Goal: Check status

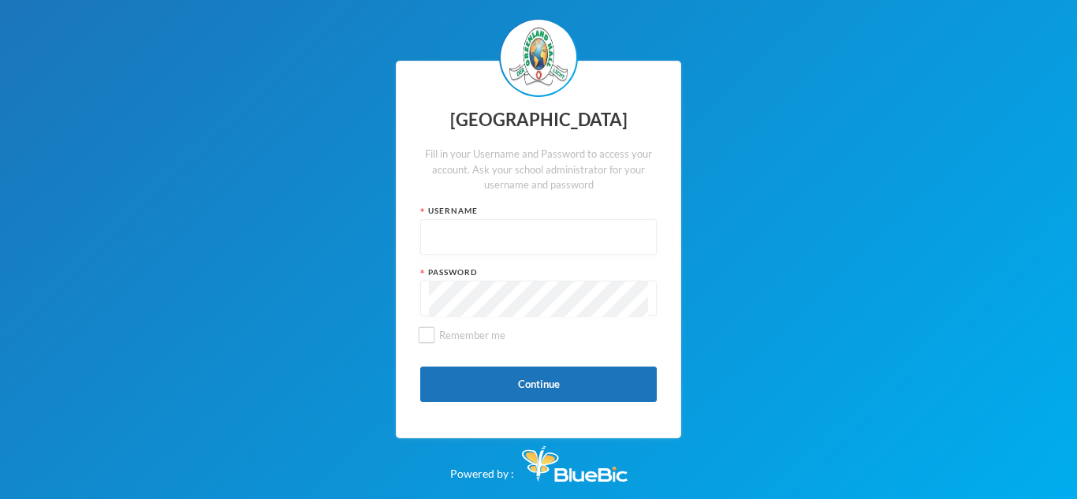
click at [438, 237] on input "text" at bounding box center [538, 237] width 219 height 35
type input "glh25c65"
click at [491, 372] on button "Continue" at bounding box center [538, 384] width 237 height 35
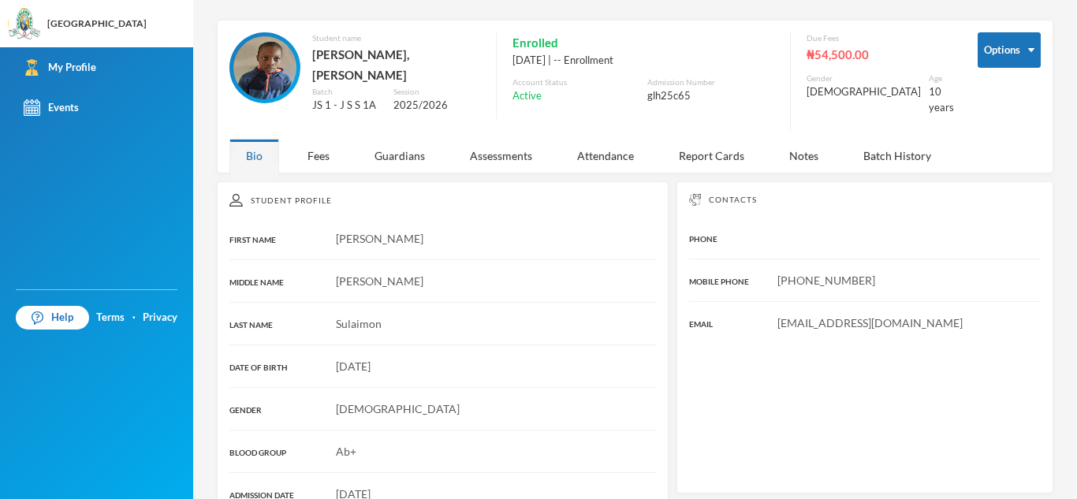
scroll to position [53, 0]
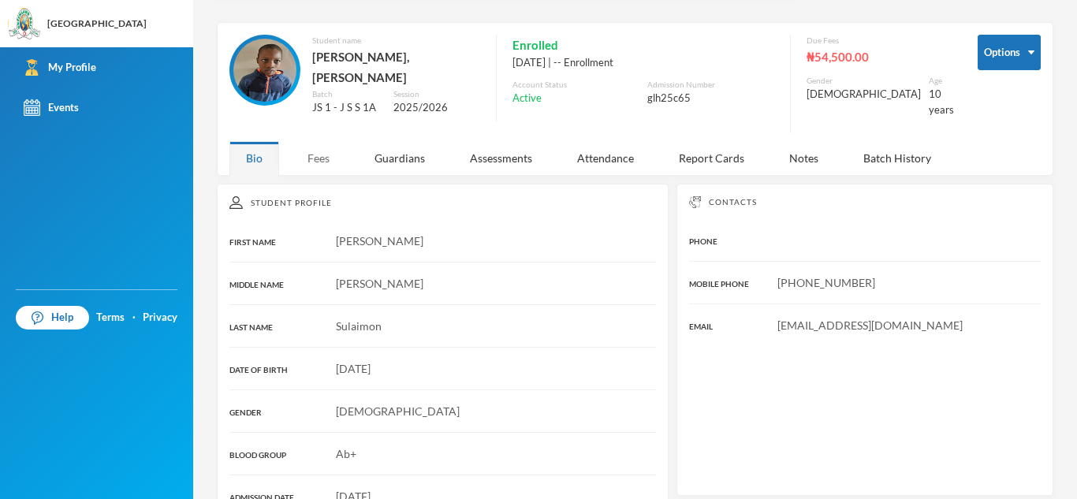
click at [312, 151] on div "Fees" at bounding box center [318, 158] width 55 height 34
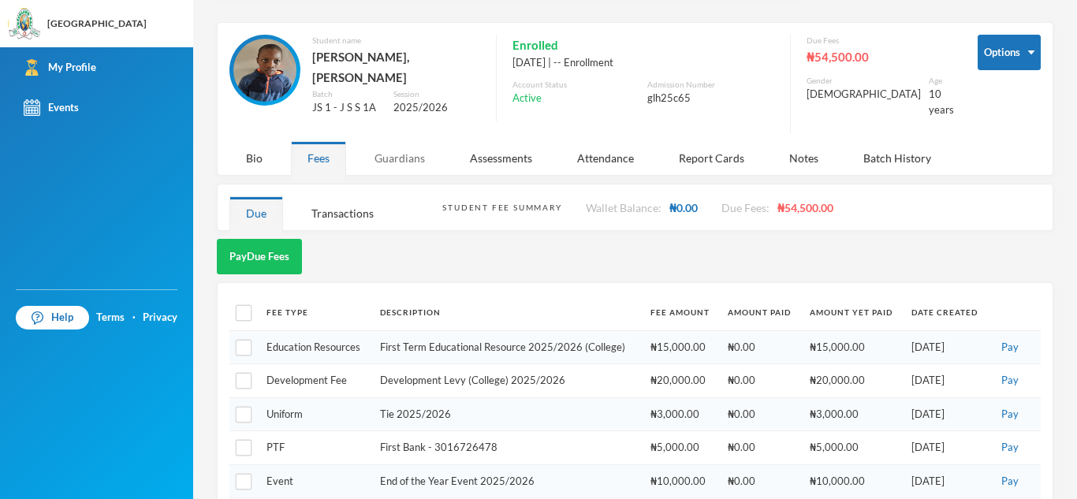
click at [401, 151] on div "Guardians" at bounding box center [400, 158] width 84 height 34
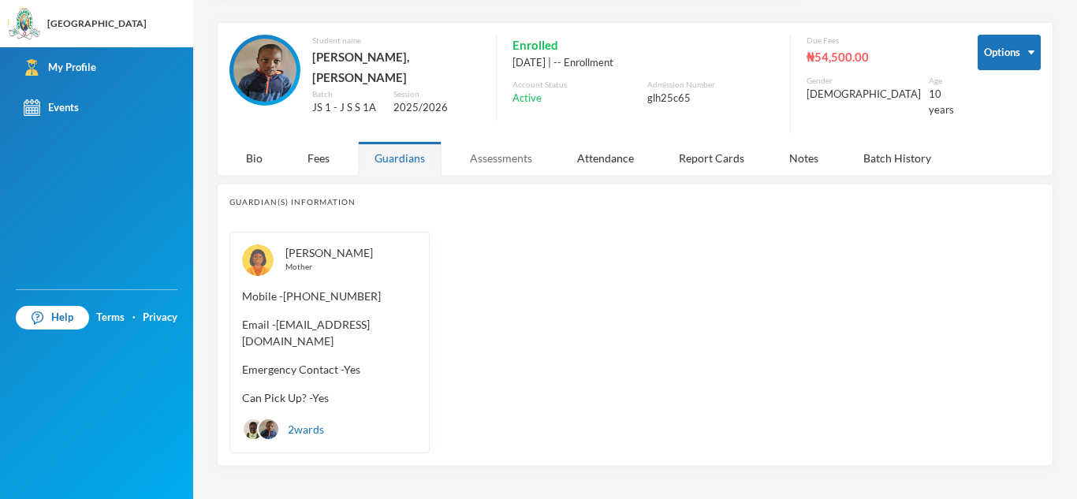
click at [512, 145] on div "Assessments" at bounding box center [501, 158] width 95 height 34
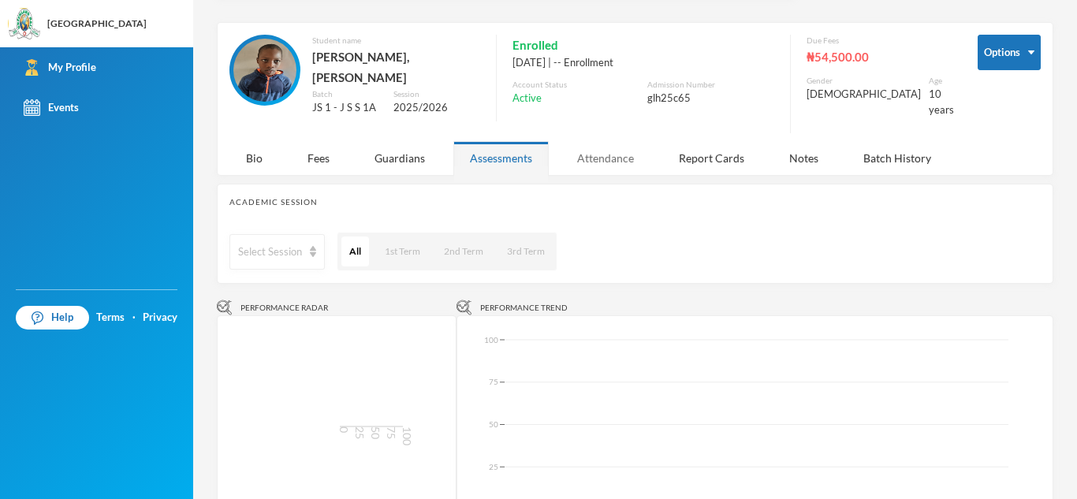
click at [580, 155] on div "Attendance" at bounding box center [606, 158] width 90 height 34
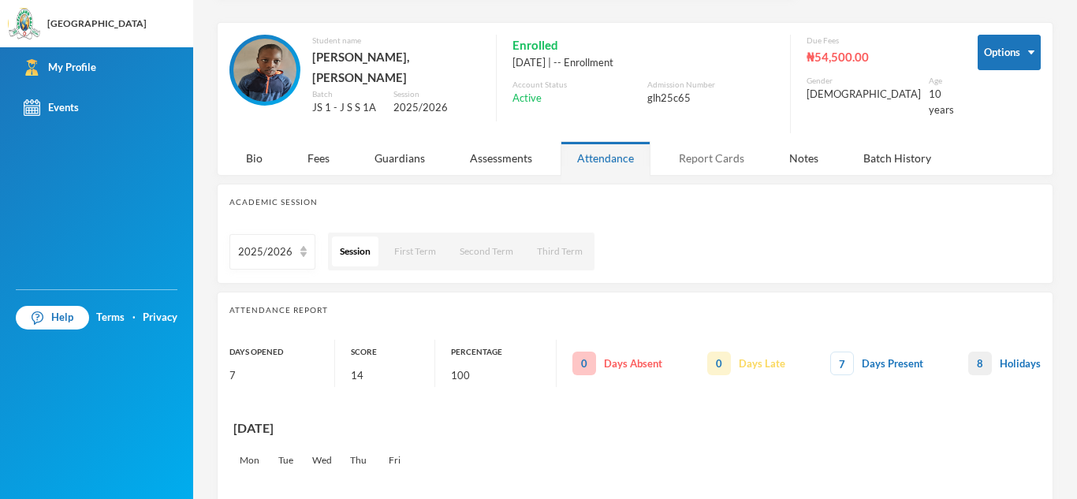
click at [704, 148] on div "Report Cards" at bounding box center [712, 158] width 99 height 34
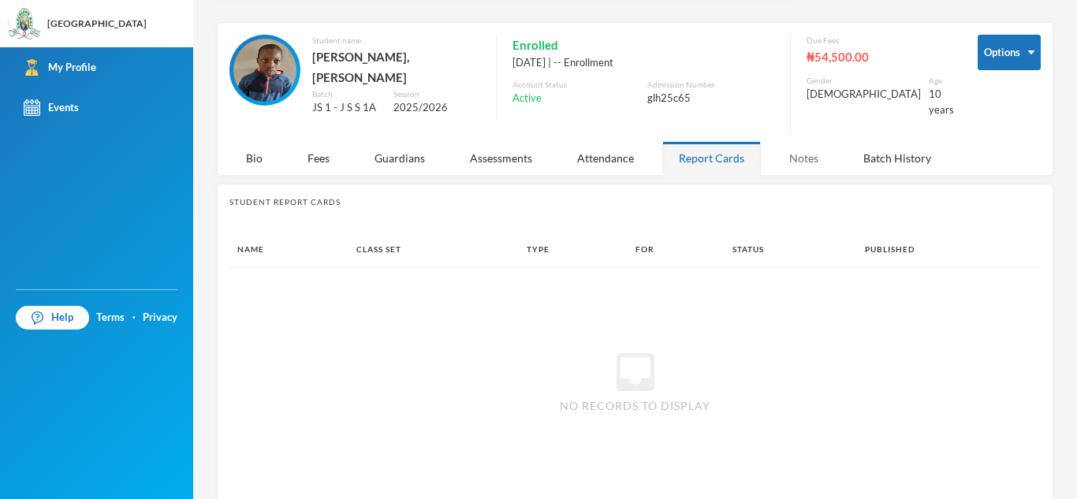
click at [809, 155] on div "Notes" at bounding box center [804, 158] width 62 height 34
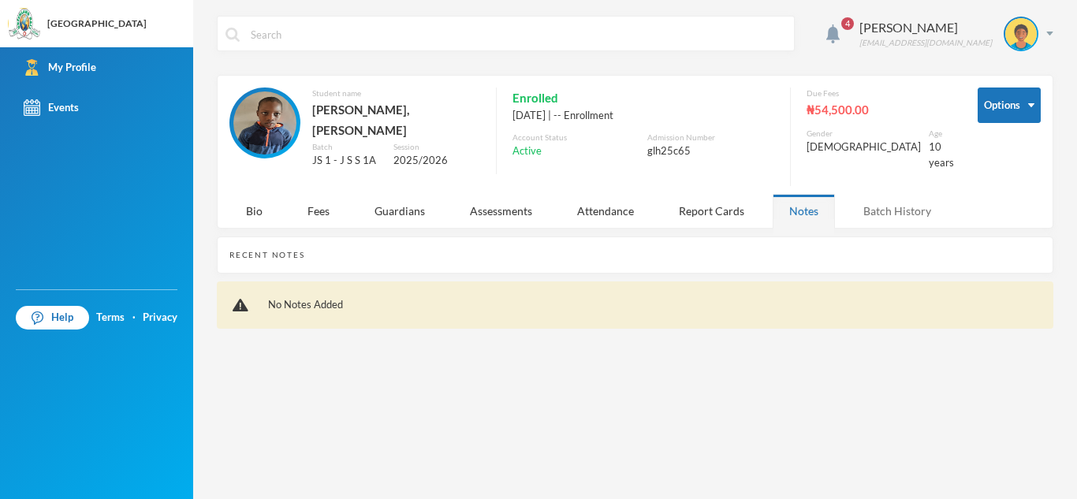
click at [889, 200] on div "Batch History" at bounding box center [897, 211] width 101 height 34
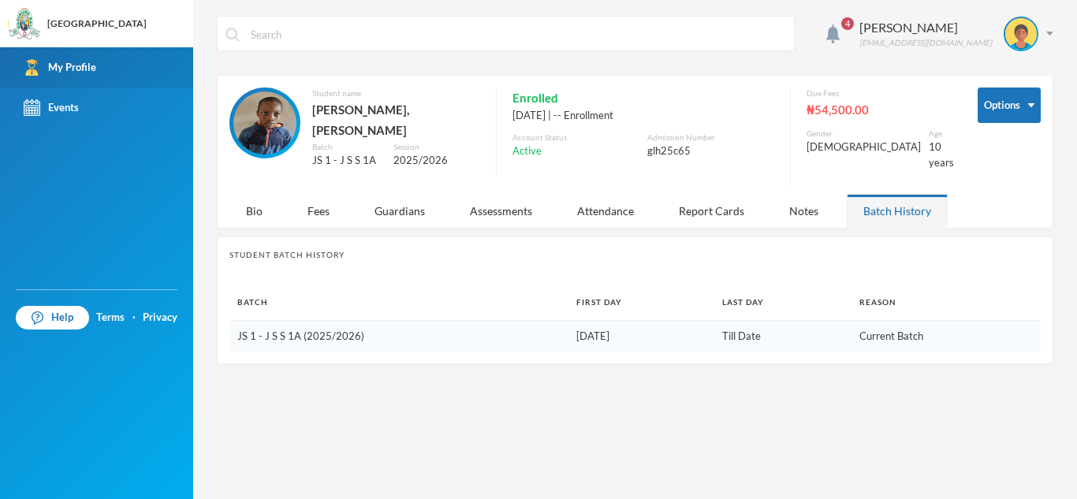
click at [106, 66] on link "My Profile" at bounding box center [96, 67] width 193 height 40
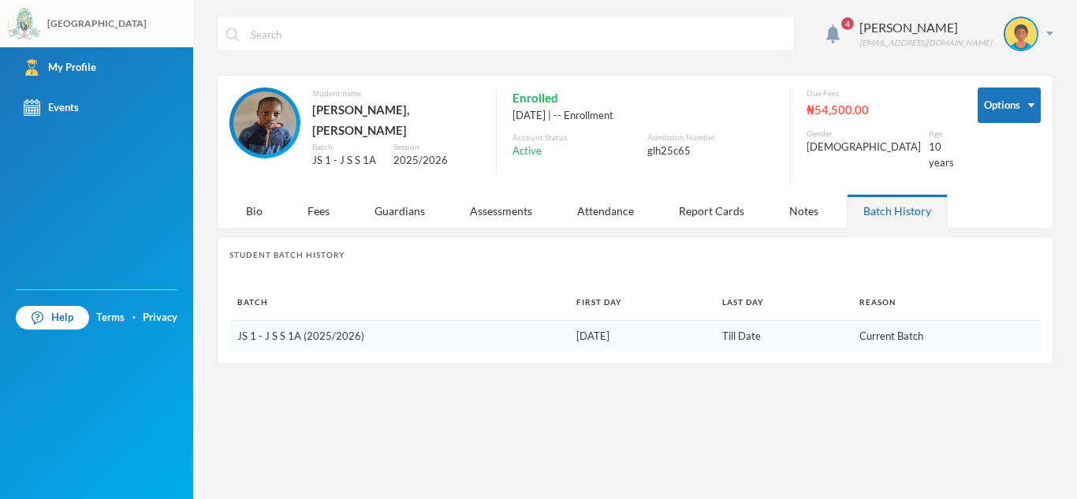
click at [6, 38] on div "[GEOGRAPHIC_DATA]" at bounding box center [96, 23] width 193 height 47
